Goal: Task Accomplishment & Management: Complete application form

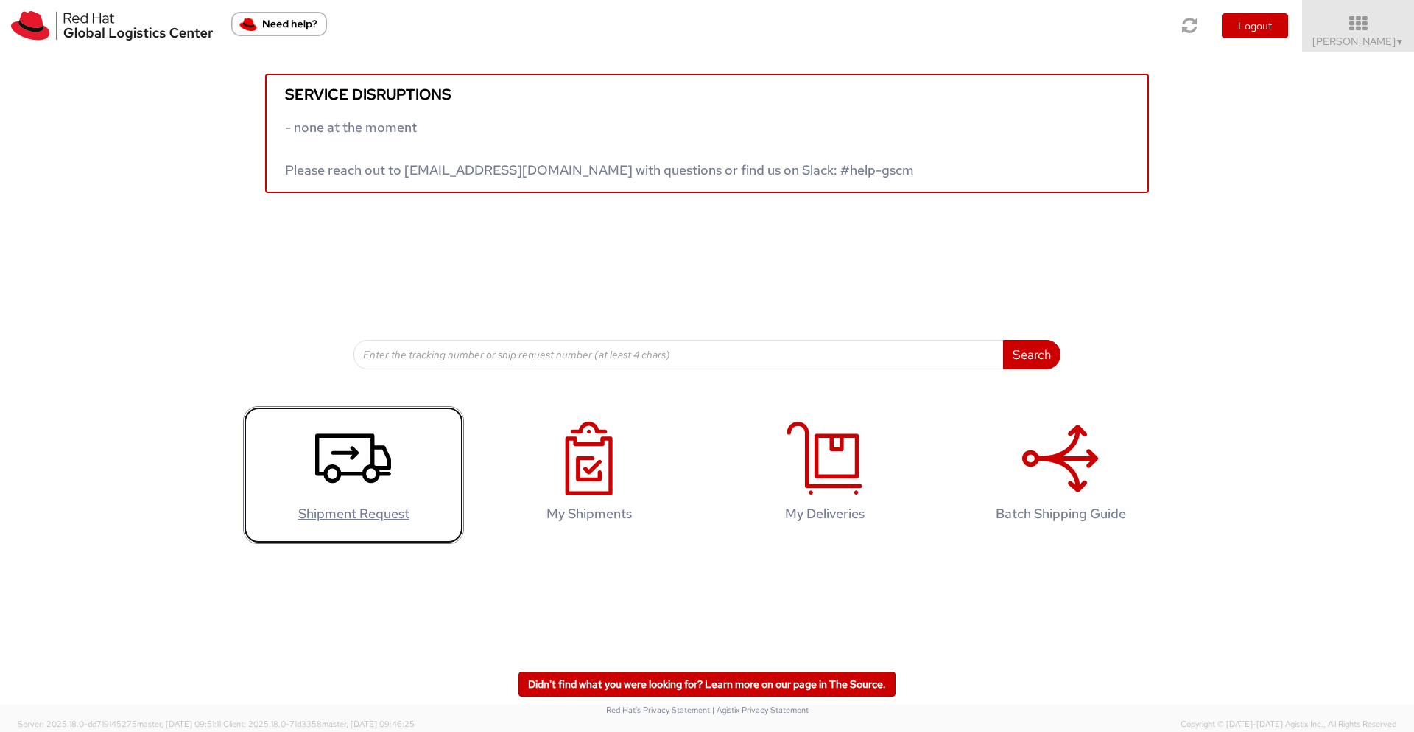
click at [333, 472] on icon at bounding box center [353, 458] width 76 height 74
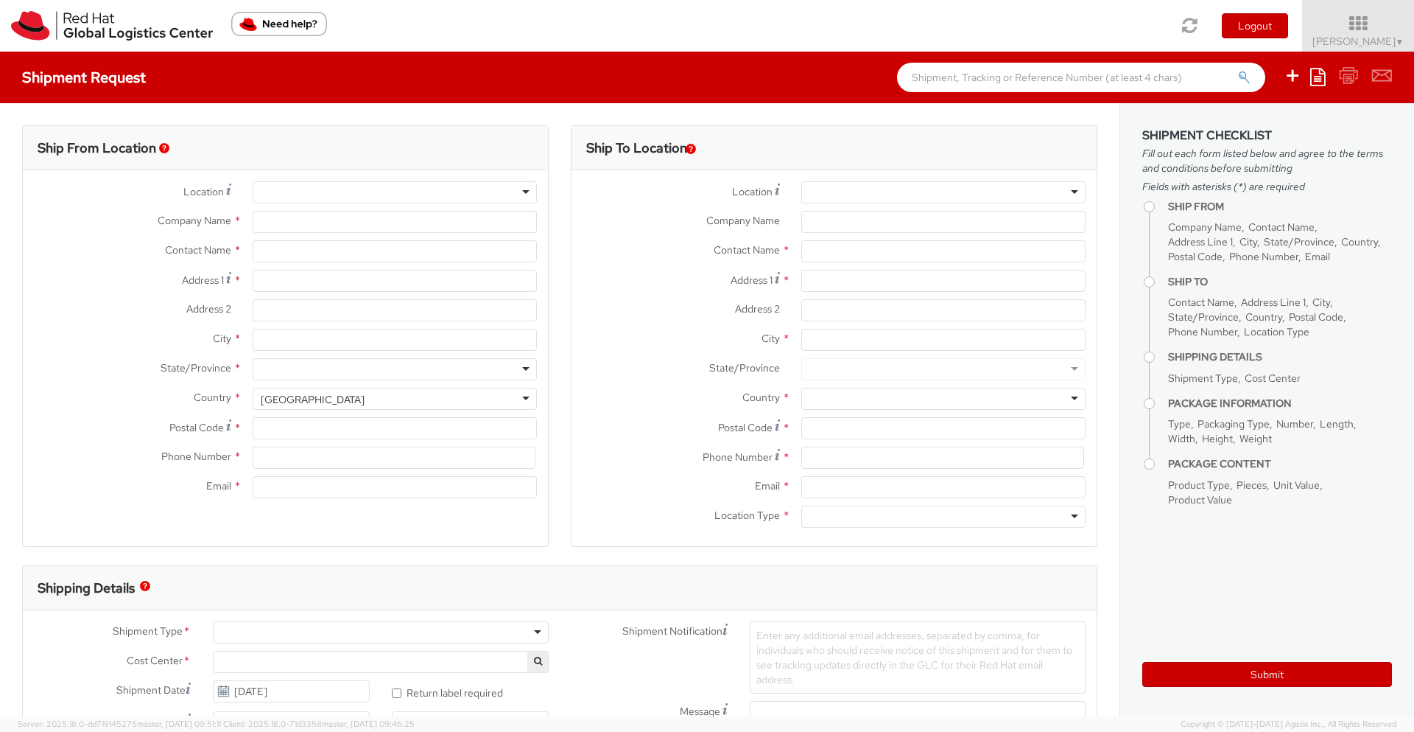
select select "136"
select select
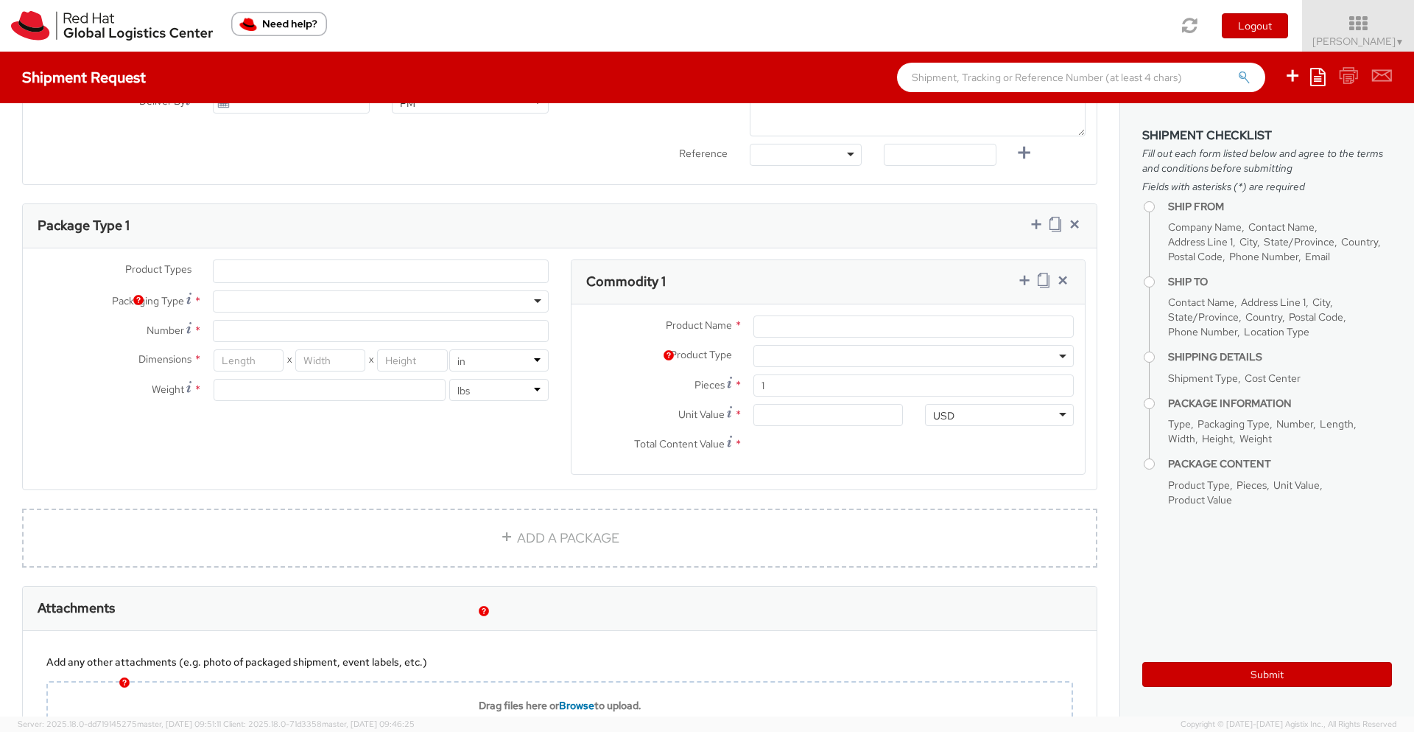
scroll to position [754, 0]
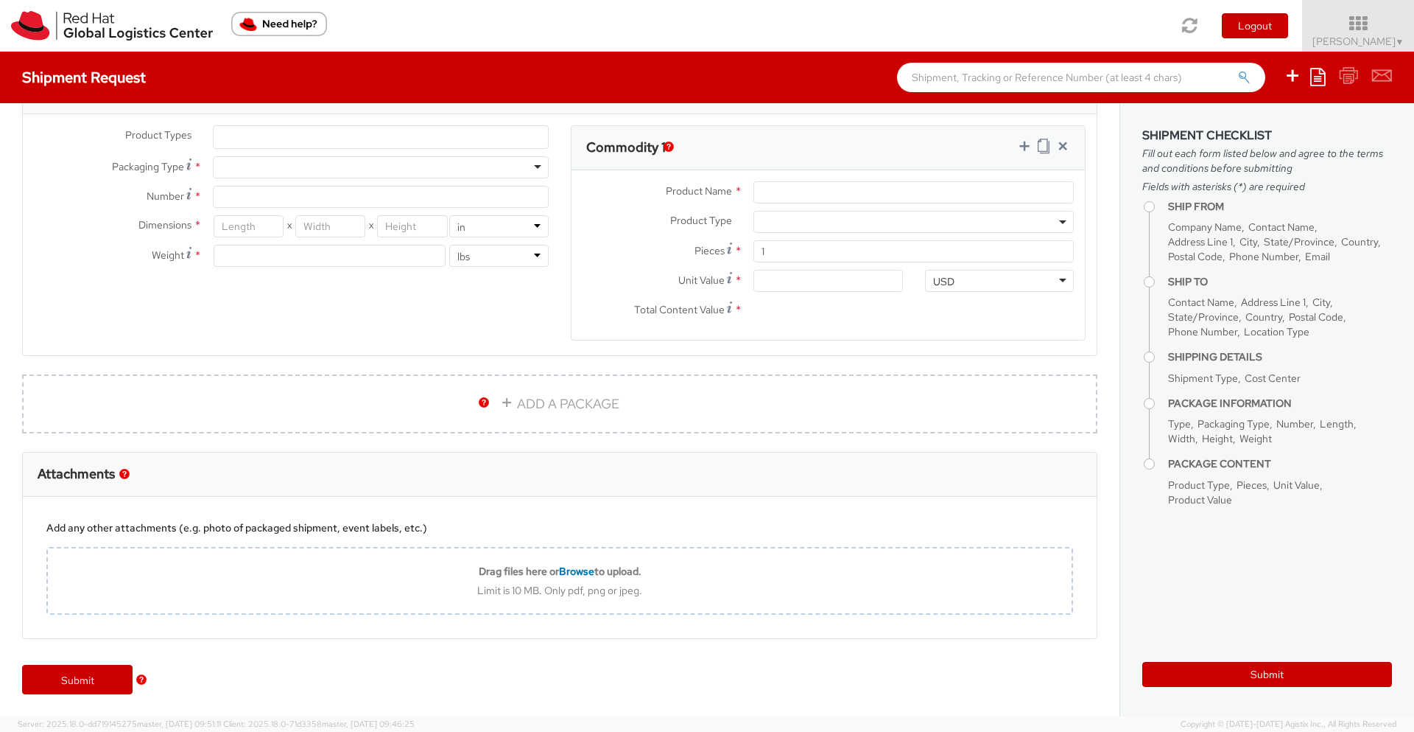
type input "Red Hat India Private Limited"
type input "[PERSON_NAME]"
type input "Level 3, Wing A&B, Tower 6, Cybercity"
type input "Magarpatta City, Hadapsar"
type input "PUNE"
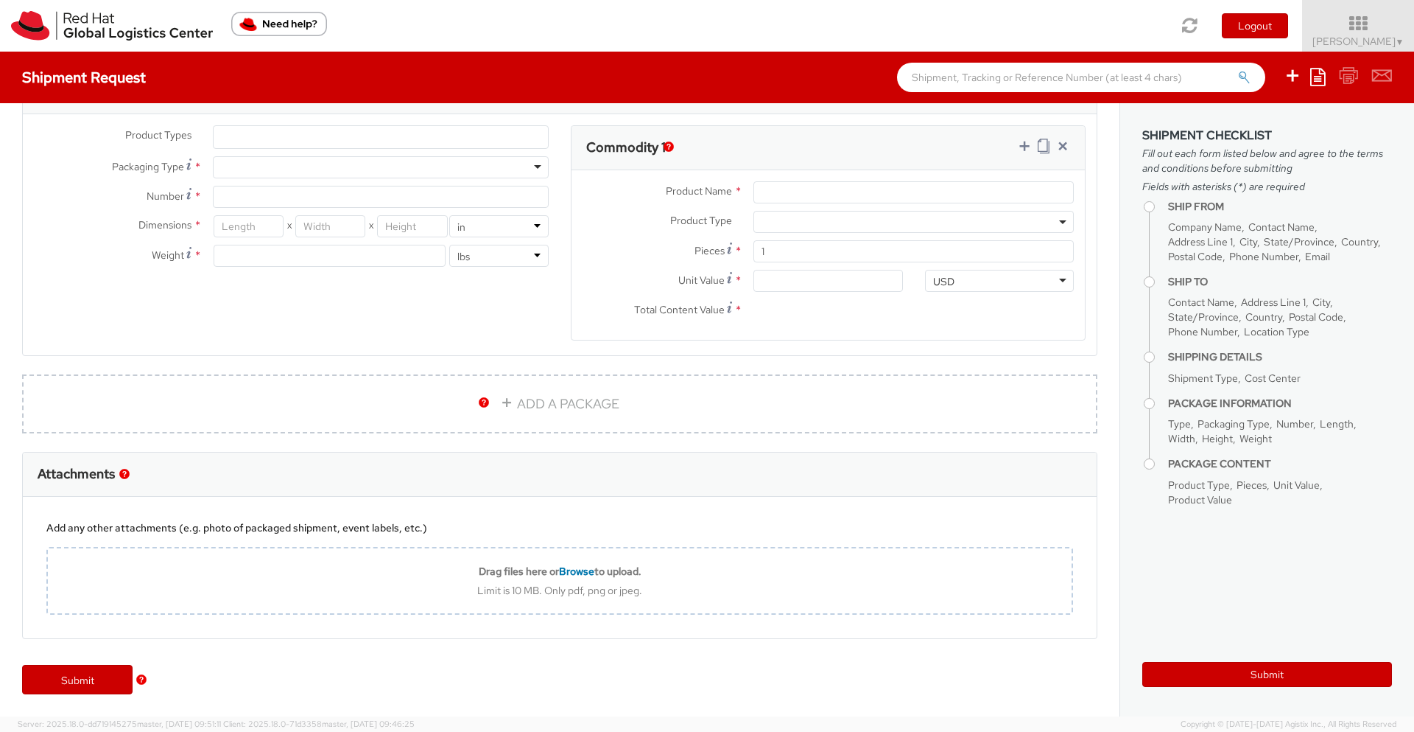
type input "411013"
type input "nranjan@redhat.com"
select select "CM"
select select "KGS"
